Goal: Find specific page/section: Find specific page/section

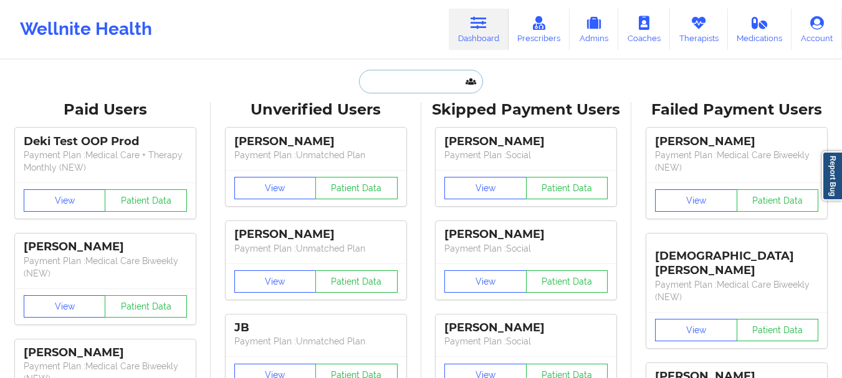
click at [401, 82] on input "text" at bounding box center [420, 82] width 123 height 24
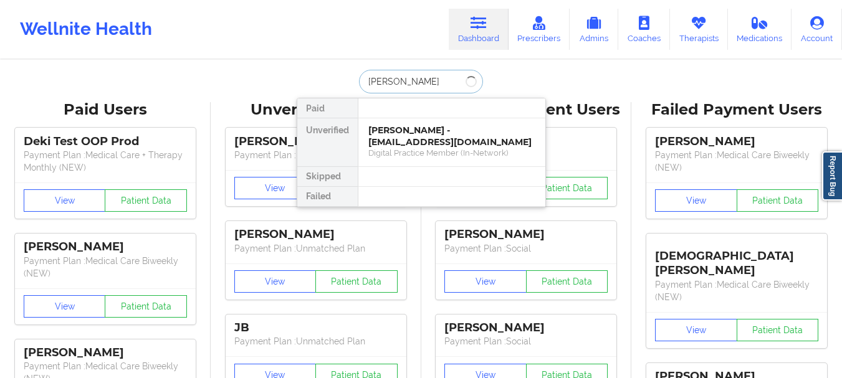
type input "[PERSON_NAME]"
click at [401, 127] on div "[PERSON_NAME] - [EMAIL_ADDRESS][DOMAIN_NAME]" at bounding box center [451, 136] width 167 height 23
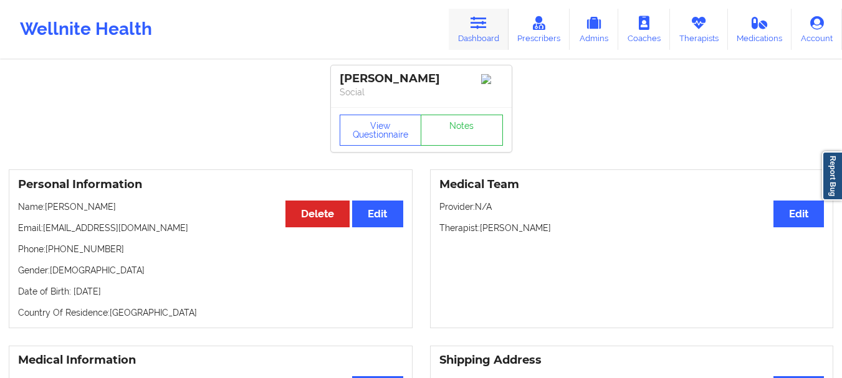
click at [487, 26] on icon at bounding box center [479, 23] width 16 height 14
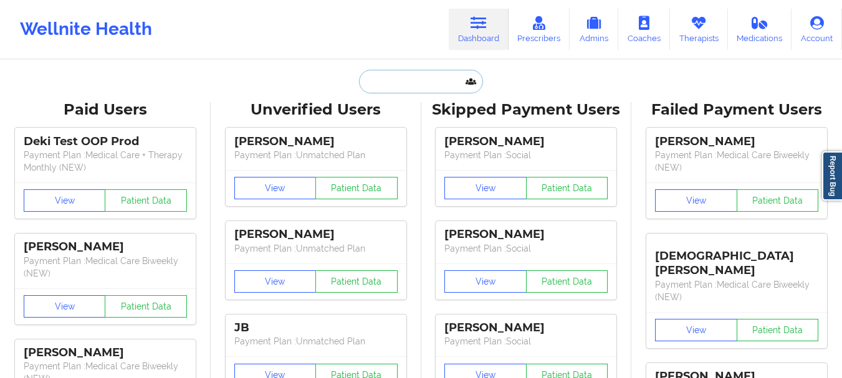
click at [454, 82] on input "text" at bounding box center [420, 82] width 123 height 24
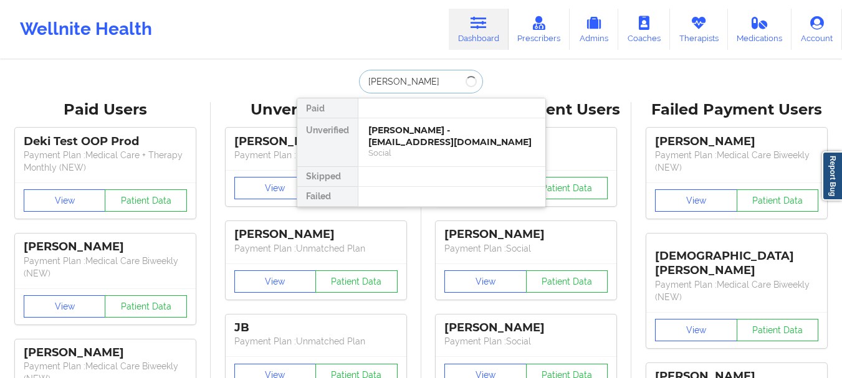
type input "[PERSON_NAME]"
click at [433, 128] on div "[PERSON_NAME] - [EMAIL_ADDRESS][DOMAIN_NAME]" at bounding box center [451, 136] width 167 height 23
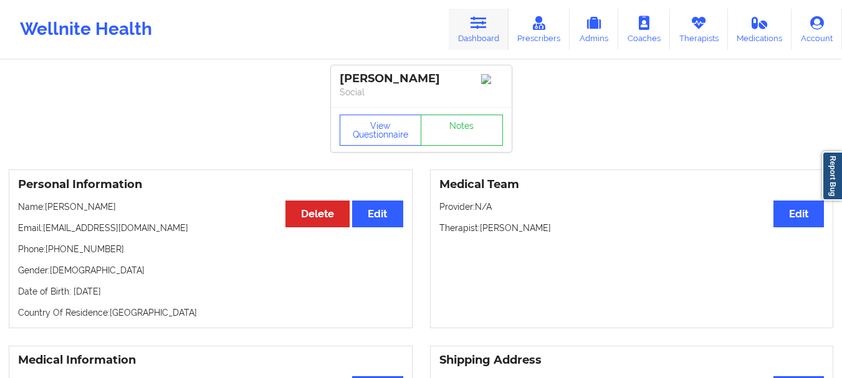
click at [466, 32] on link "Dashboard" at bounding box center [479, 29] width 60 height 41
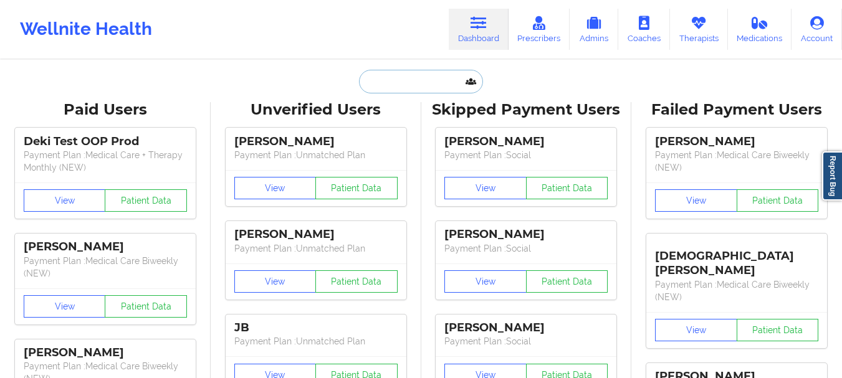
click at [373, 80] on input "text" at bounding box center [420, 82] width 123 height 24
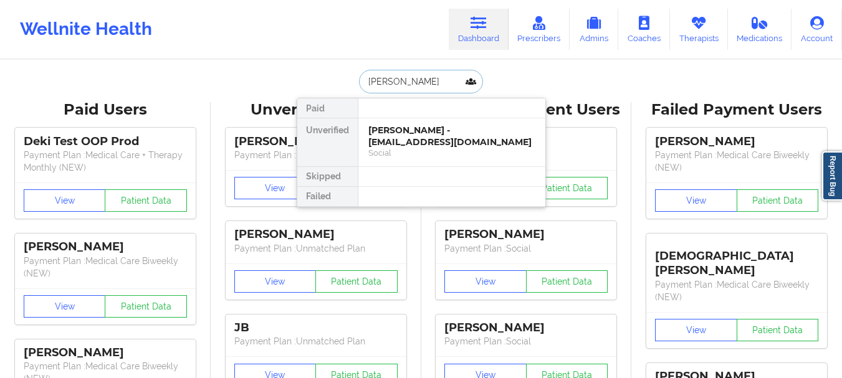
type input "[PERSON_NAME]"
click at [391, 142] on div "[PERSON_NAME] - [EMAIL_ADDRESS][DOMAIN_NAME]" at bounding box center [451, 136] width 167 height 23
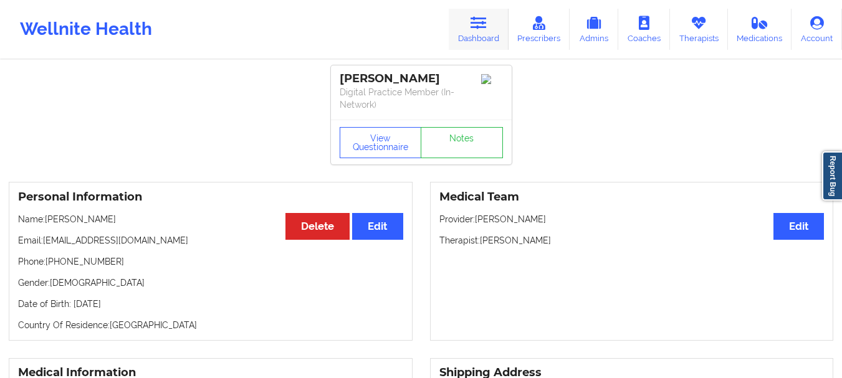
click at [471, 29] on link "Dashboard" at bounding box center [479, 29] width 60 height 41
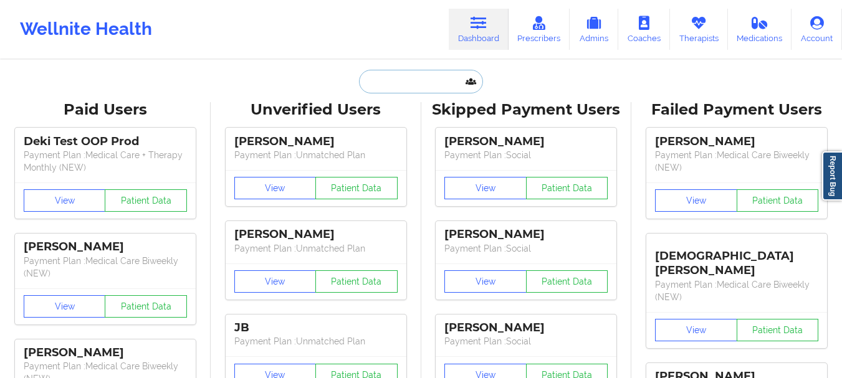
click at [431, 79] on input "text" at bounding box center [420, 82] width 123 height 24
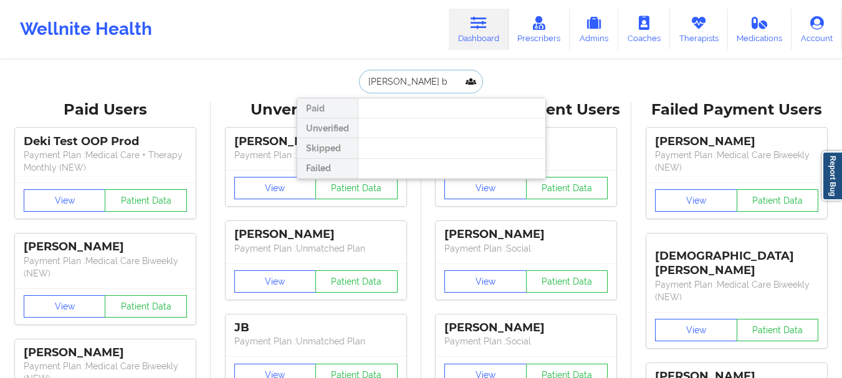
type input "lyna ba"
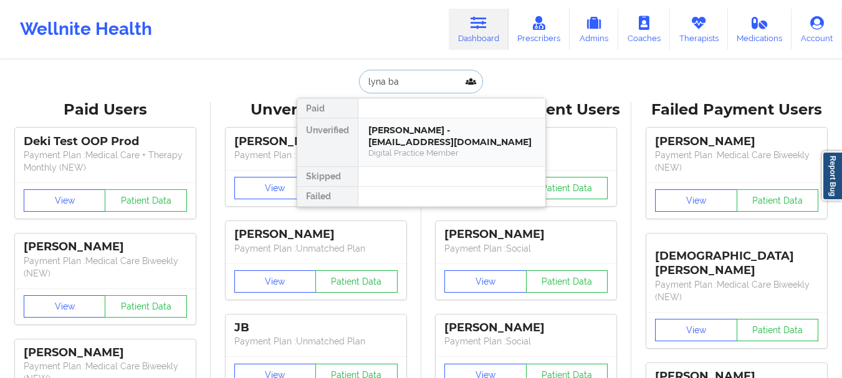
click at [413, 144] on div "[PERSON_NAME] - [EMAIL_ADDRESS][DOMAIN_NAME]" at bounding box center [451, 136] width 167 height 23
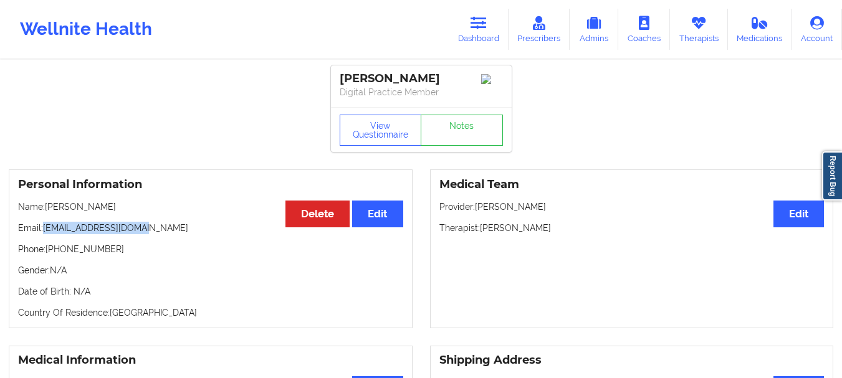
drag, startPoint x: 141, startPoint y: 225, endPoint x: 45, endPoint y: 228, distance: 96.1
click at [45, 228] on div "Personal Information Edit Delete Name: [PERSON_NAME] Email: [EMAIL_ADDRESS][DOM…" at bounding box center [211, 249] width 404 height 159
copy p "[EMAIL_ADDRESS][DOMAIN_NAME]"
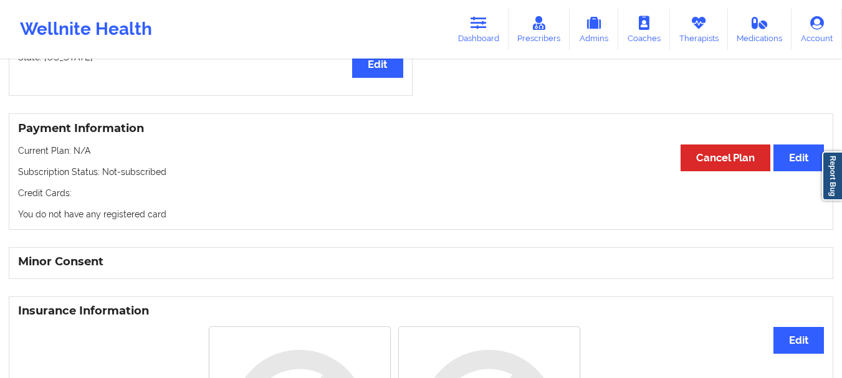
scroll to position [415, 0]
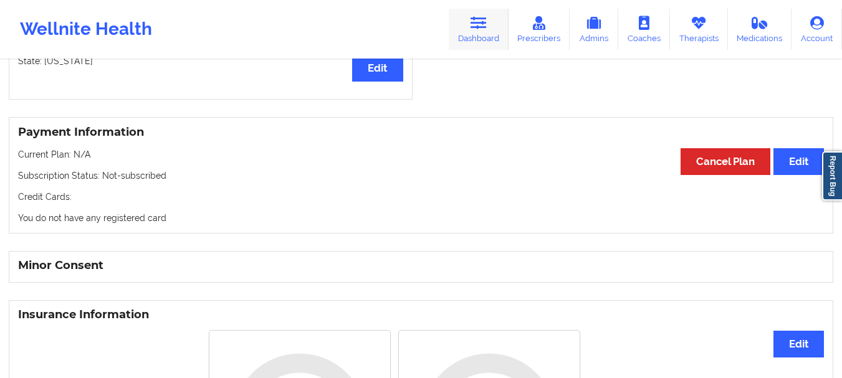
click at [493, 23] on link "Dashboard" at bounding box center [479, 29] width 60 height 41
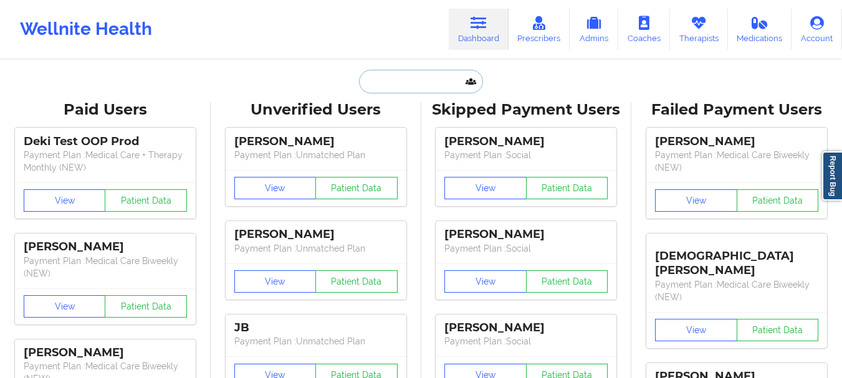
click at [376, 79] on input "text" at bounding box center [420, 82] width 123 height 24
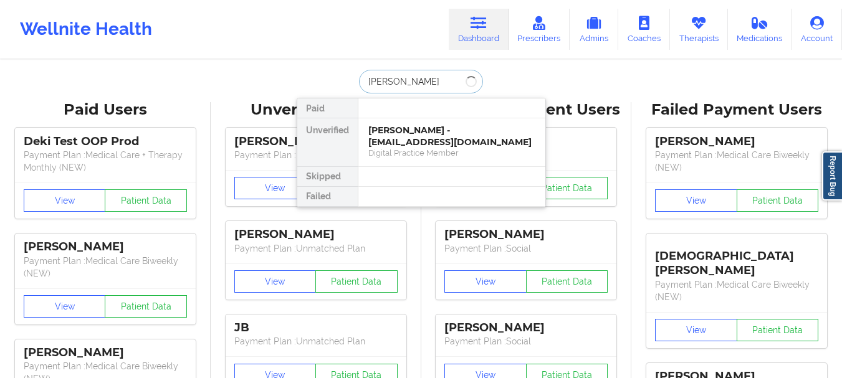
type input "[PERSON_NAME]"
click at [396, 136] on div "thomas ruiz - [EMAIL_ADDRESS][PERSON_NAME][DOMAIN_NAME]" at bounding box center [451, 136] width 167 height 23
